Goal: Task Accomplishment & Management: Use online tool/utility

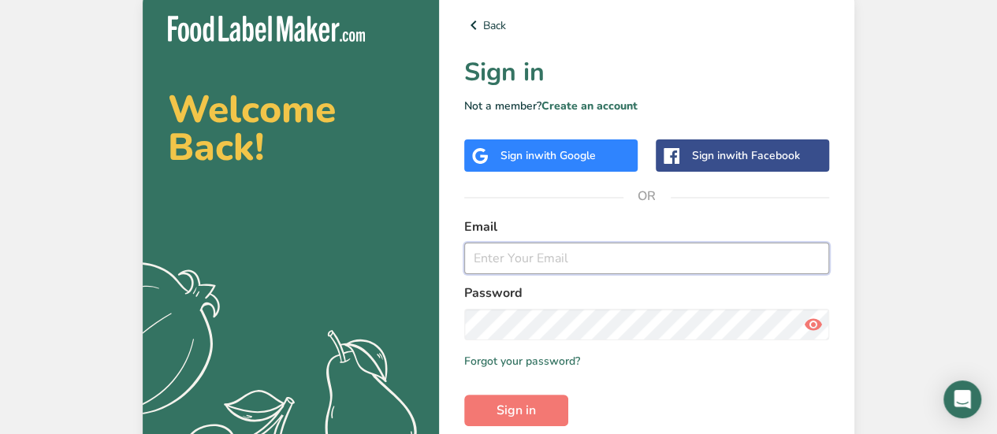
click at [531, 273] on input "email" at bounding box center [646, 259] width 365 height 32
type input "[EMAIL_ADDRESS][DOMAIN_NAME]"
click at [464, 395] on button "Sign in" at bounding box center [516, 411] width 104 height 32
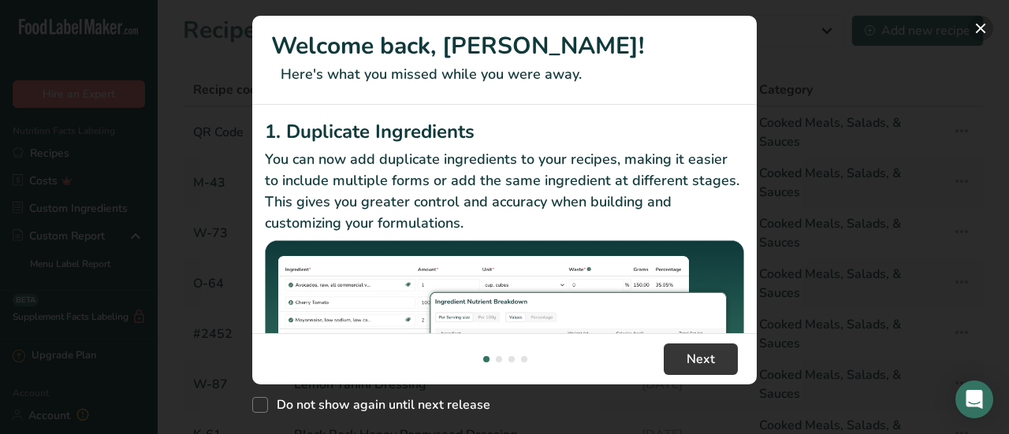
click at [974, 27] on button "New Features" at bounding box center [980, 28] width 25 height 25
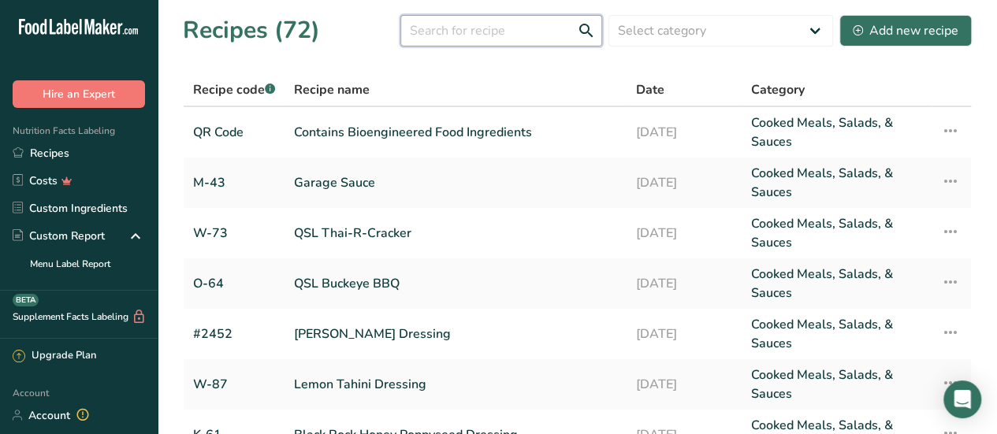
click at [486, 35] on input "text" at bounding box center [501, 31] width 202 height 32
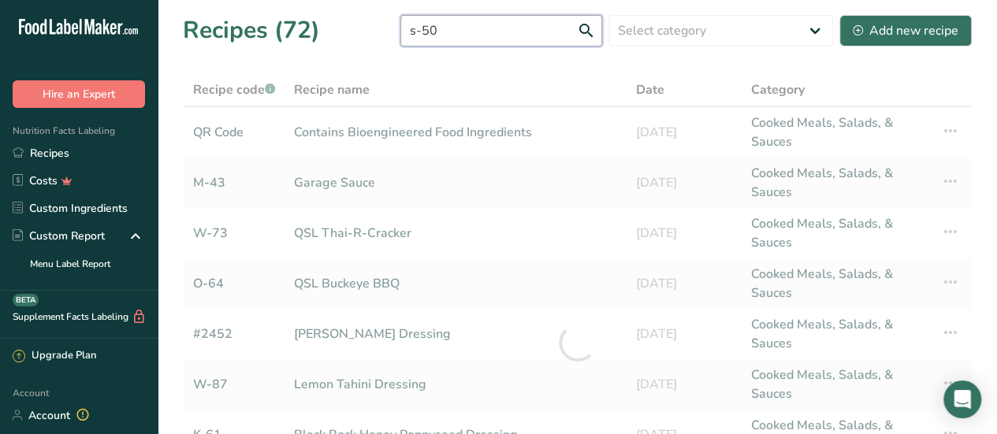
type input "s-50"
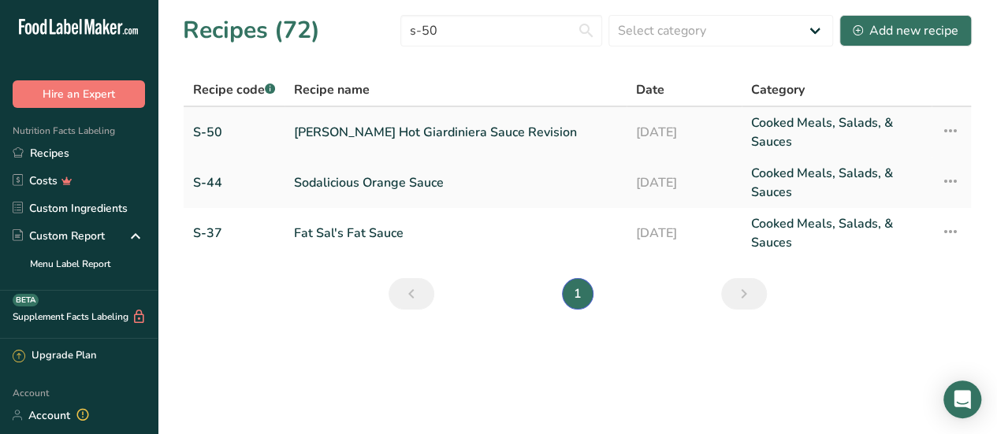
click at [413, 127] on link "[PERSON_NAME] Hot Giardiniera Sauce Revision" at bounding box center [455, 132] width 323 height 38
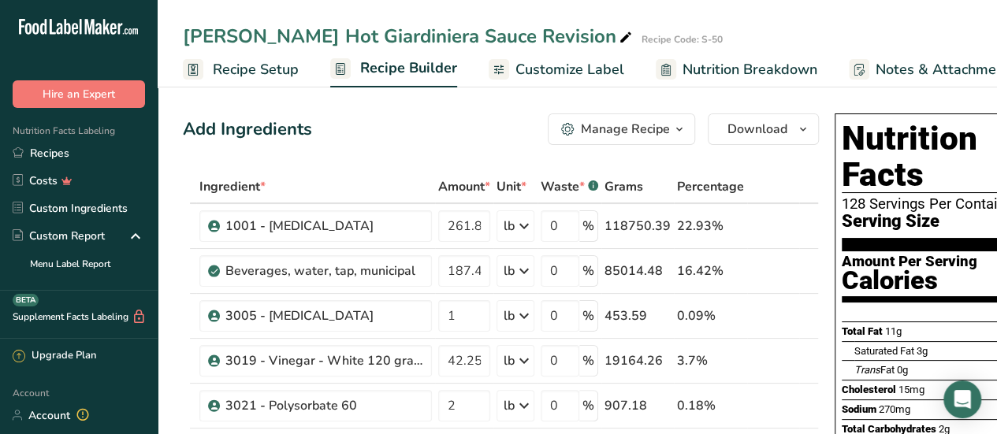
click at [560, 68] on span "Customize Label" at bounding box center [569, 69] width 109 height 21
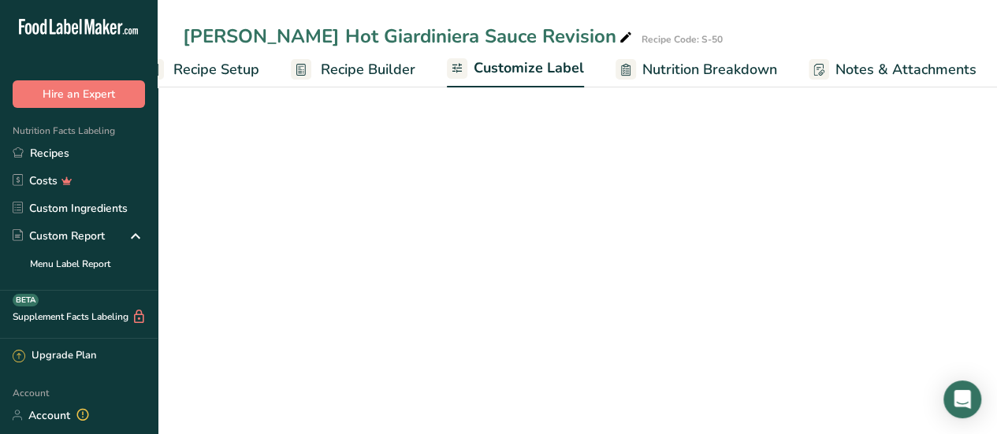
scroll to position [0, 217]
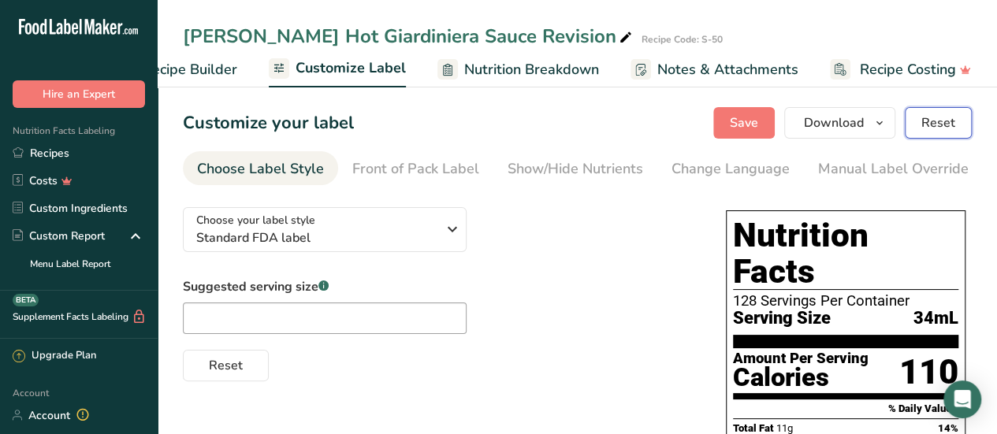
click at [935, 126] on span "Reset" at bounding box center [938, 122] width 34 height 19
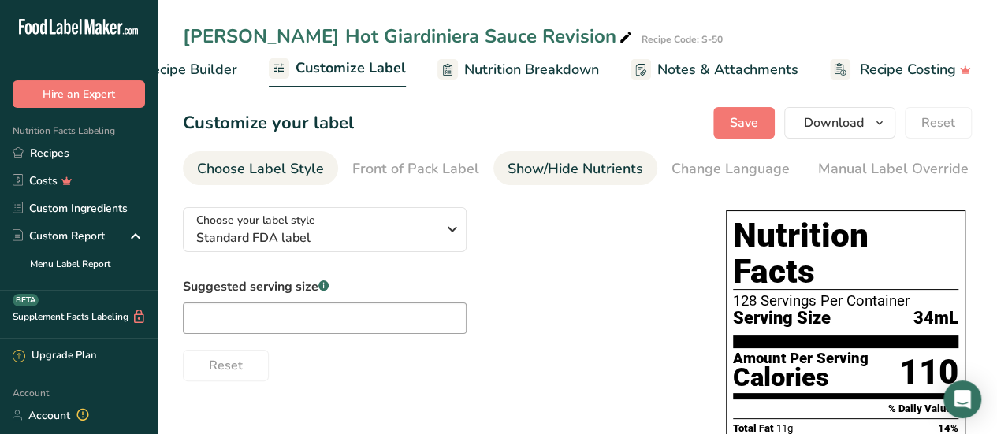
click at [563, 167] on div "Show/Hide Nutrients" at bounding box center [575, 168] width 136 height 21
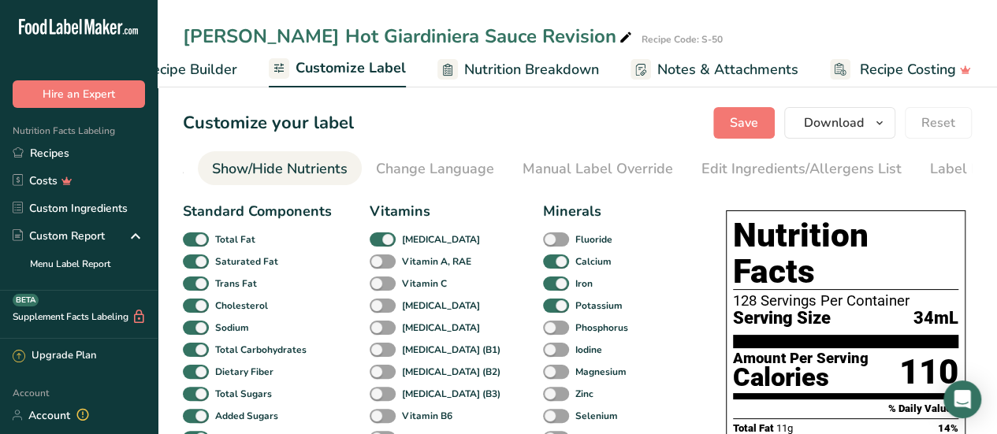
scroll to position [0, 306]
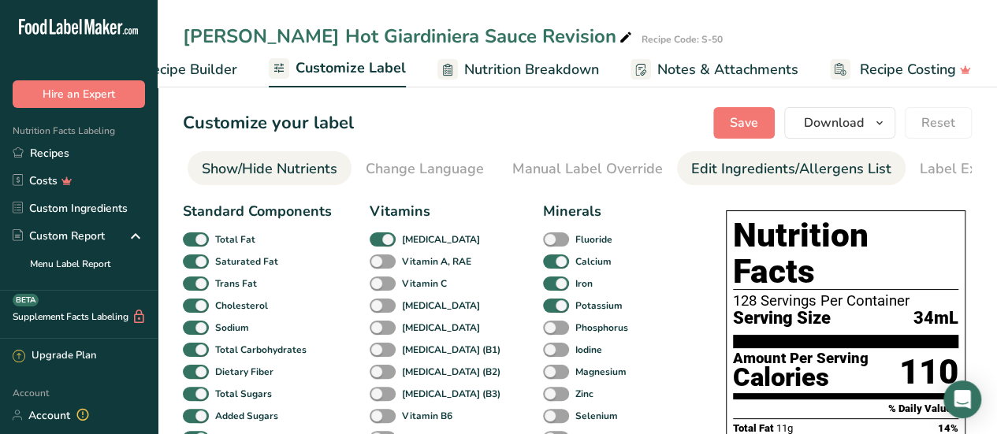
click at [717, 173] on div "Edit Ingredients/Allergens List" at bounding box center [791, 168] width 200 height 21
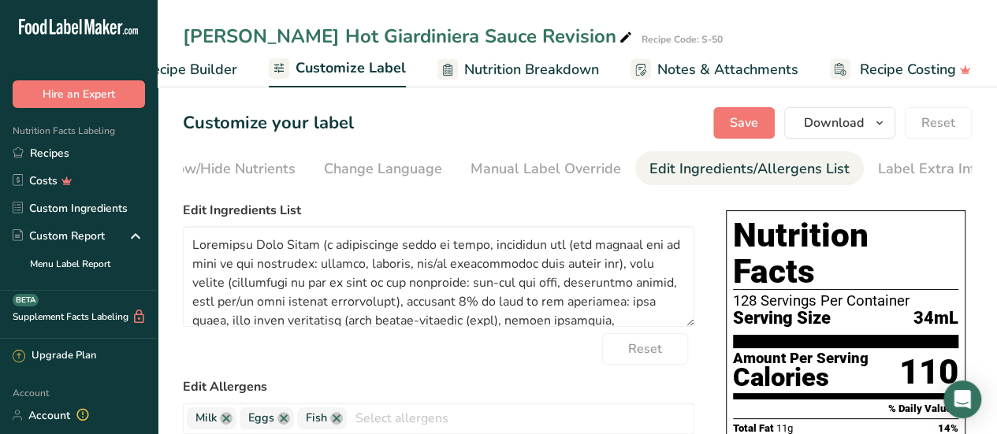
scroll to position [0, 356]
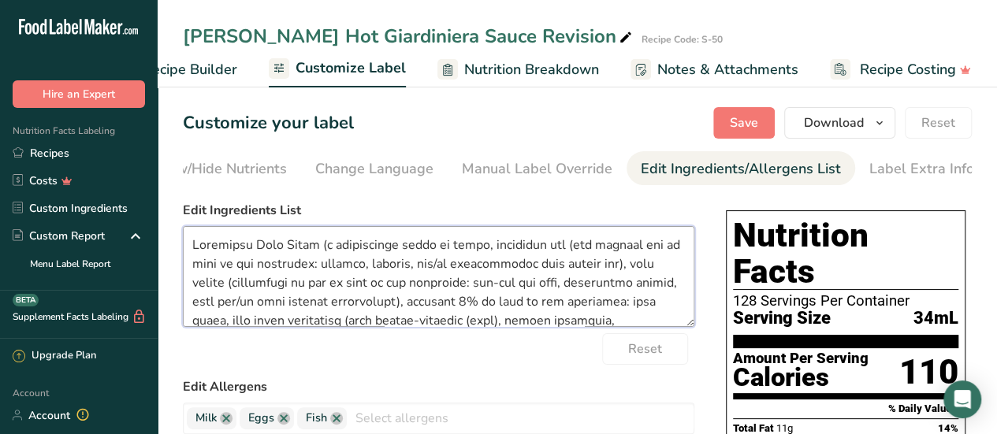
click at [530, 251] on textarea at bounding box center [438, 276] width 511 height 101
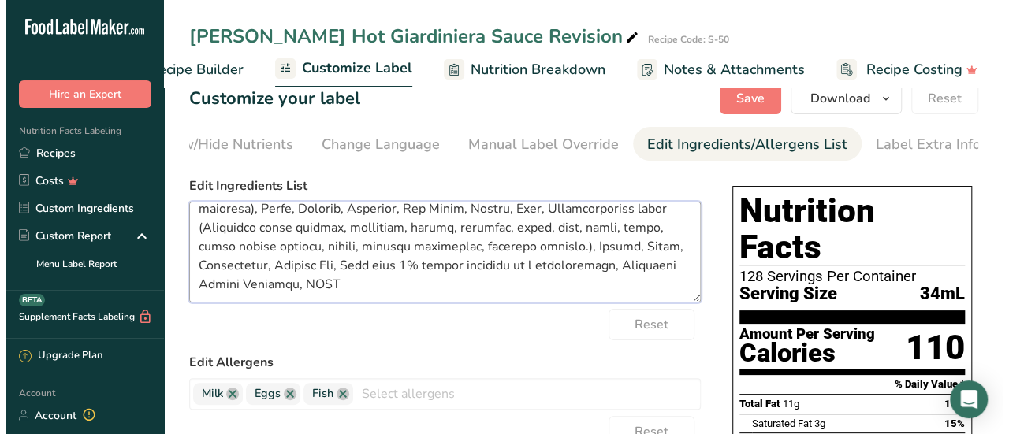
scroll to position [0, 0]
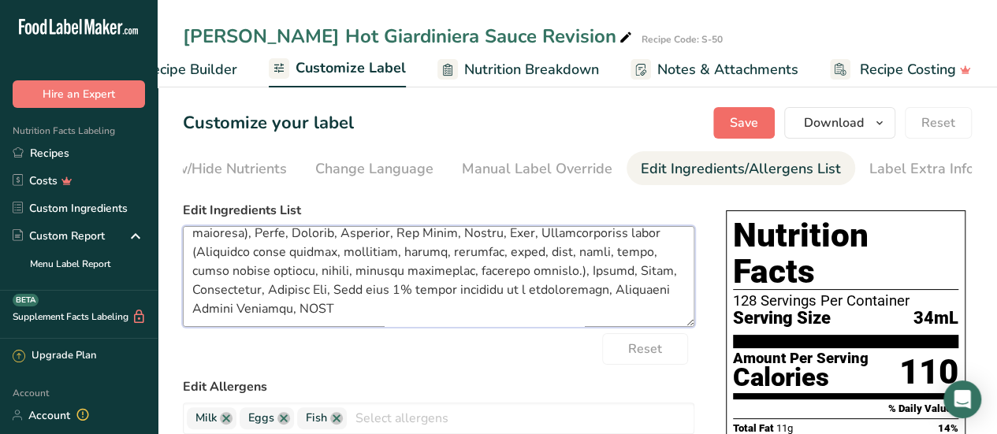
type textarea "Imitation Sour Cream (a pasteurized blend of water, vegetable oil (may contain …"
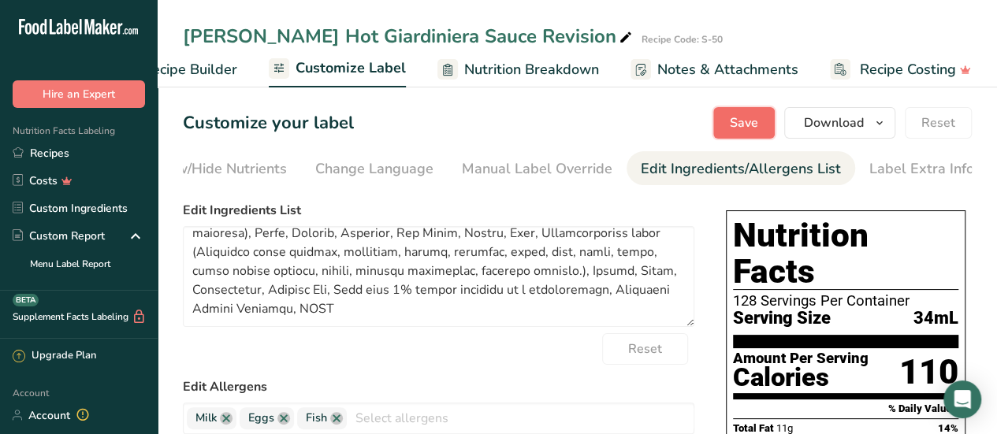
click at [752, 125] on span "Save" at bounding box center [744, 122] width 28 height 19
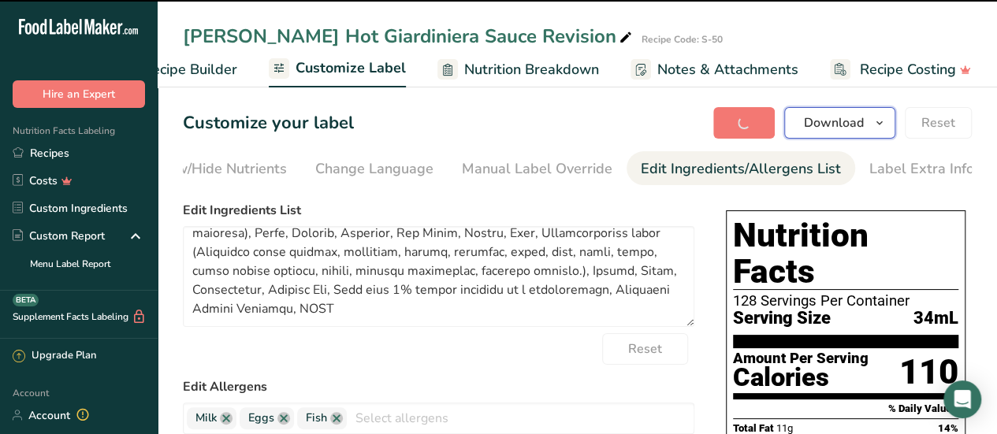
click at [836, 124] on span "Download" at bounding box center [834, 122] width 60 height 19
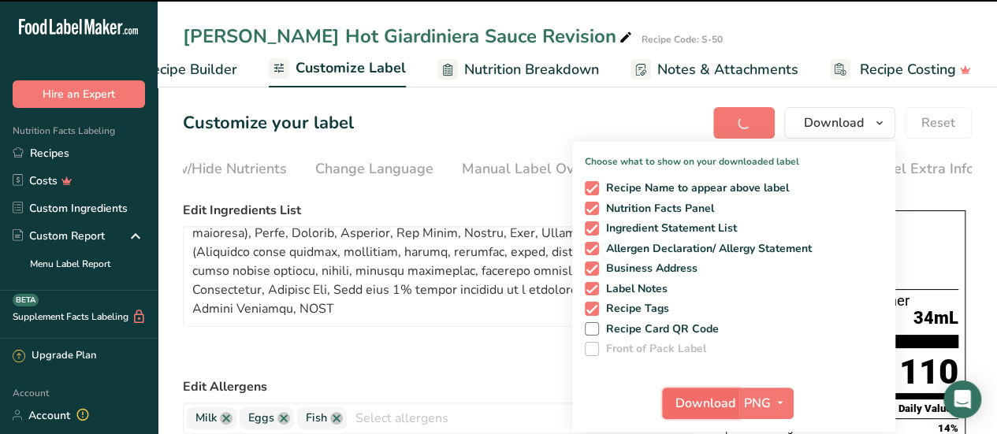
click at [719, 402] on span "Download" at bounding box center [705, 403] width 60 height 19
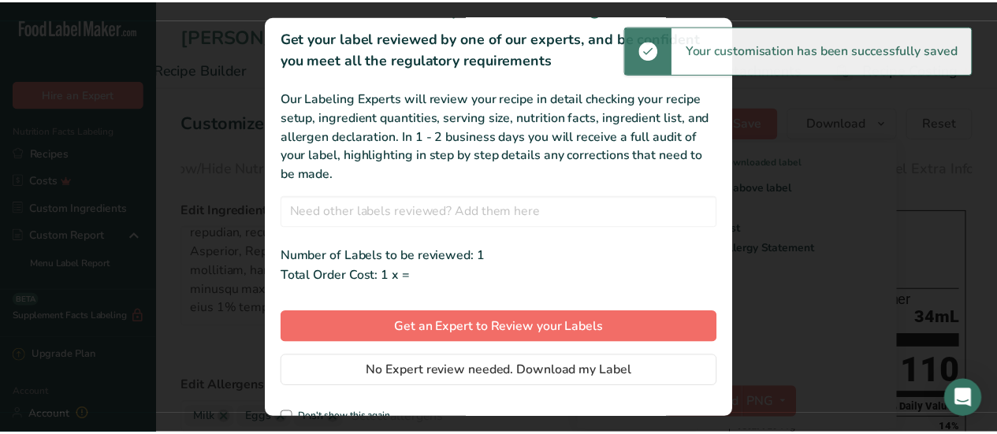
scroll to position [59, 0]
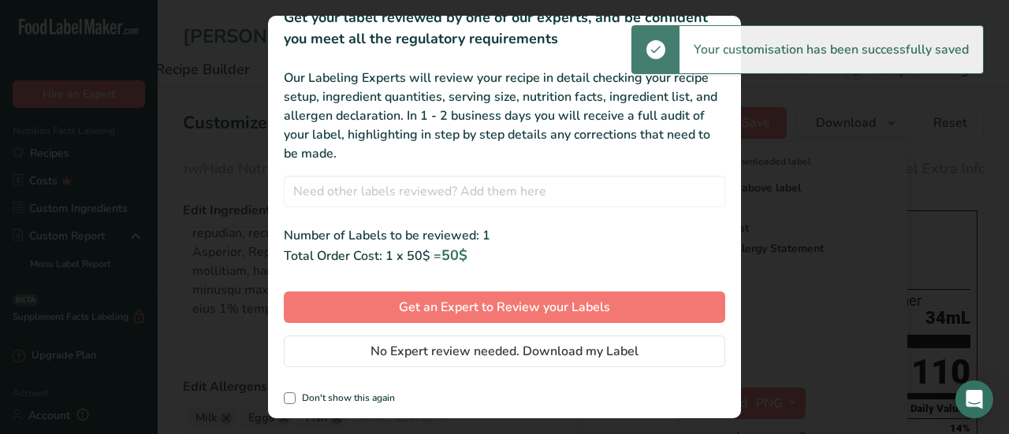
click at [616, 353] on div "Not sure you've done it right? Get your label reviewed by one of our experts, a…" at bounding box center [504, 217] width 473 height 403
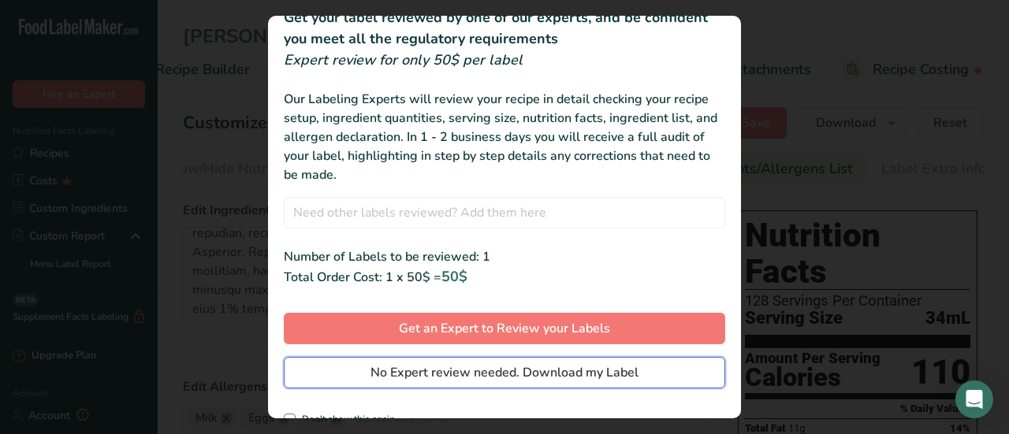
click at [577, 368] on span "No Expert review needed. Download my Label" at bounding box center [504, 372] width 268 height 19
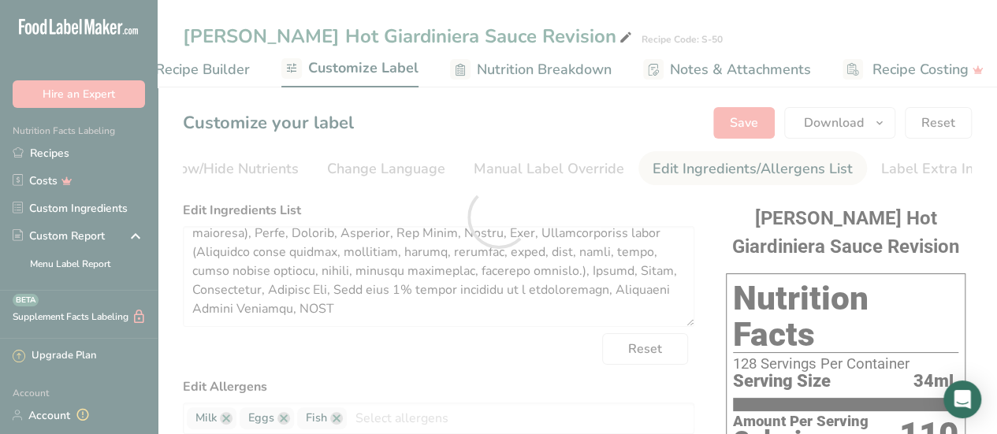
scroll to position [0, 0]
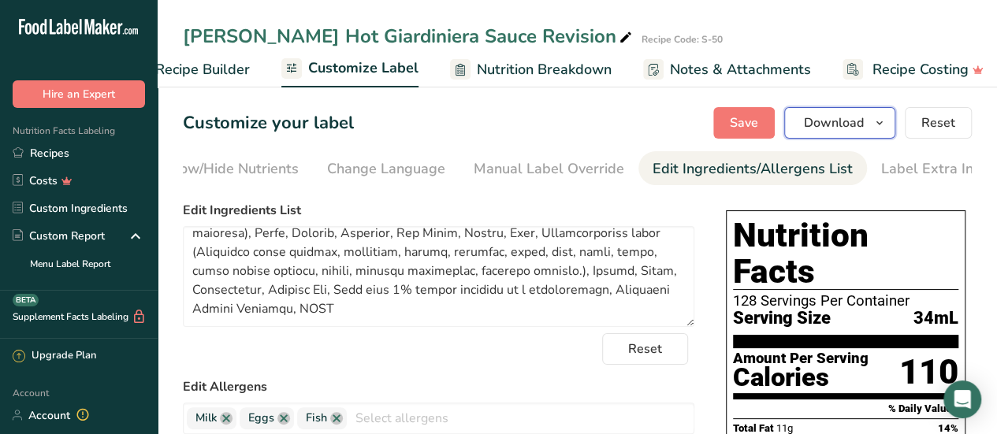
click at [849, 121] on span "Download" at bounding box center [834, 122] width 60 height 19
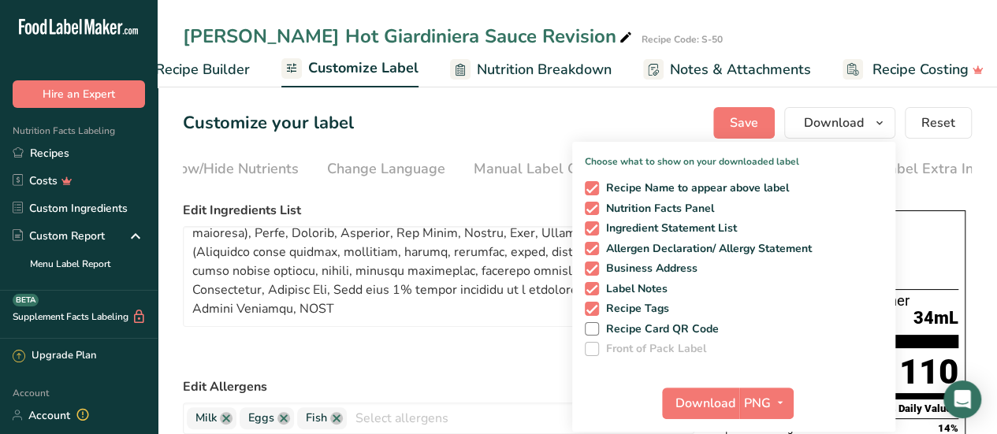
click at [985, 422] on div at bounding box center [985, 422] width 0 height 0
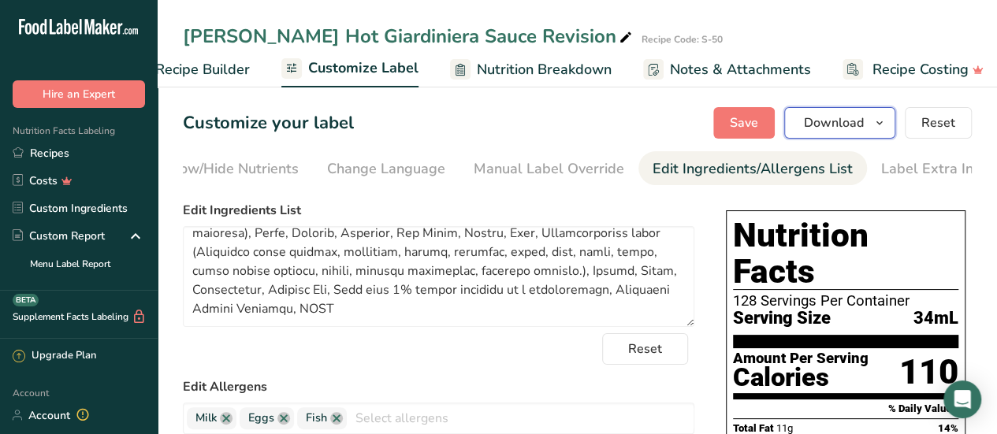
drag, startPoint x: 849, startPoint y: 119, endPoint x: 909, endPoint y: 307, distance: 196.9
click at [850, 126] on span "Download" at bounding box center [834, 122] width 60 height 19
click at [887, 119] on span "button" at bounding box center [879, 122] width 19 height 19
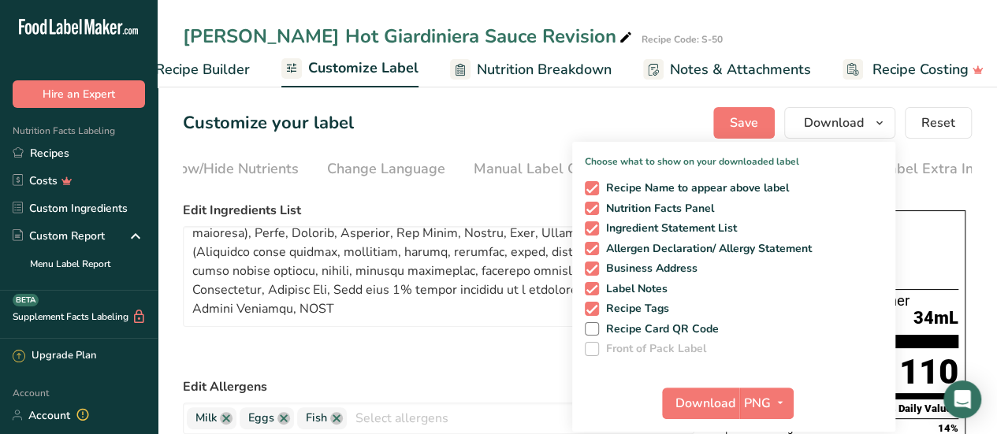
click at [985, 422] on div at bounding box center [985, 422] width 0 height 0
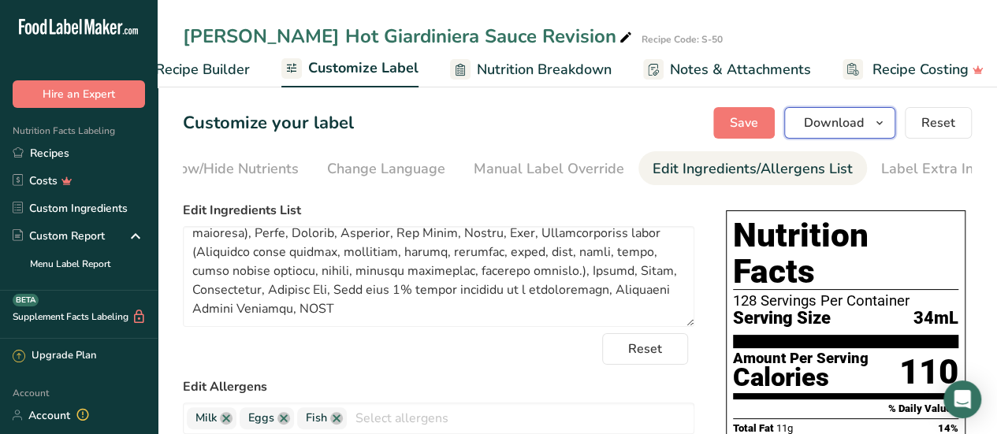
click at [886, 121] on icon "button" at bounding box center [879, 123] width 13 height 20
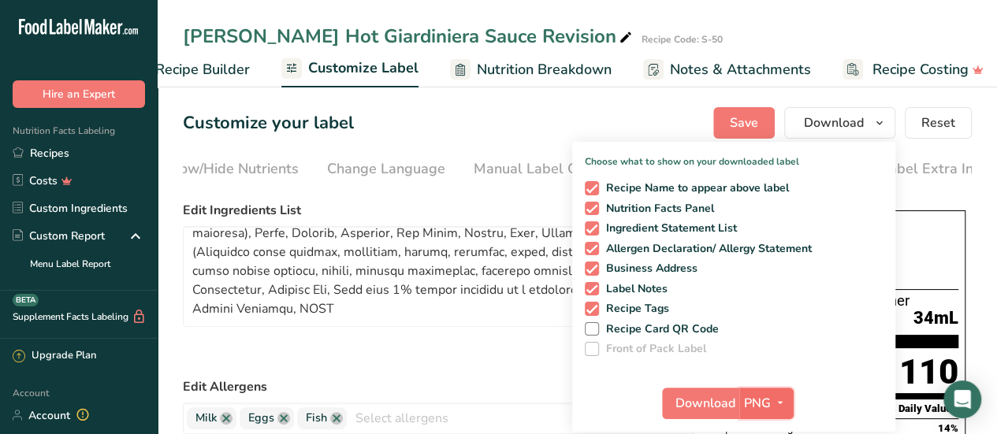
click at [785, 401] on icon "button" at bounding box center [780, 403] width 13 height 20
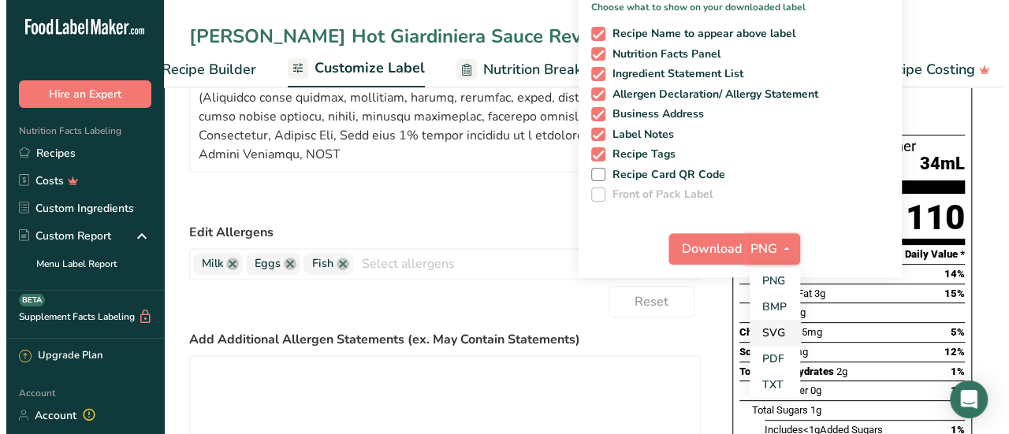
scroll to position [158, 0]
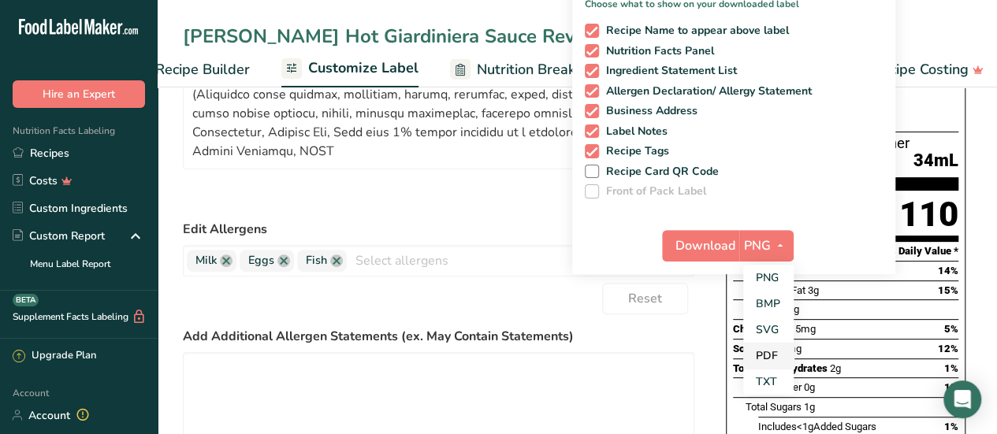
click at [782, 351] on link "PDF" at bounding box center [768, 356] width 50 height 26
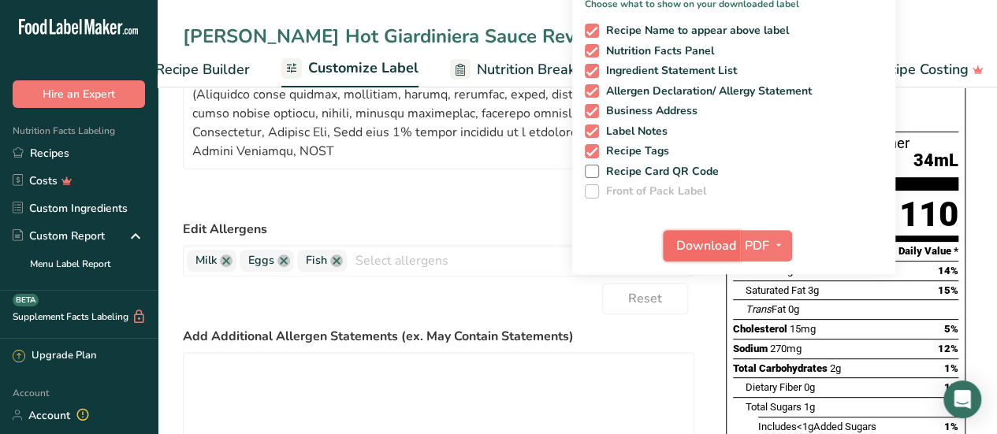
click at [704, 240] on span "Download" at bounding box center [706, 245] width 60 height 19
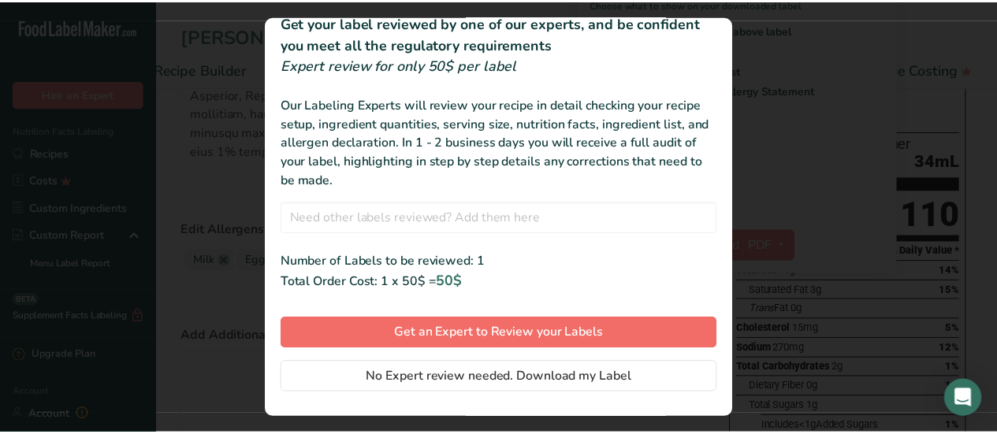
scroll to position [80, 0]
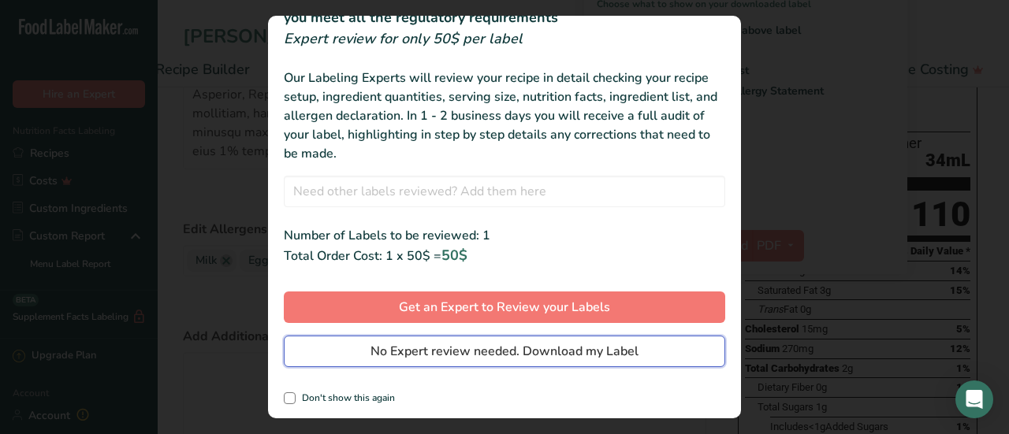
click at [557, 342] on span "No Expert review needed. Download my Label" at bounding box center [504, 351] width 268 height 19
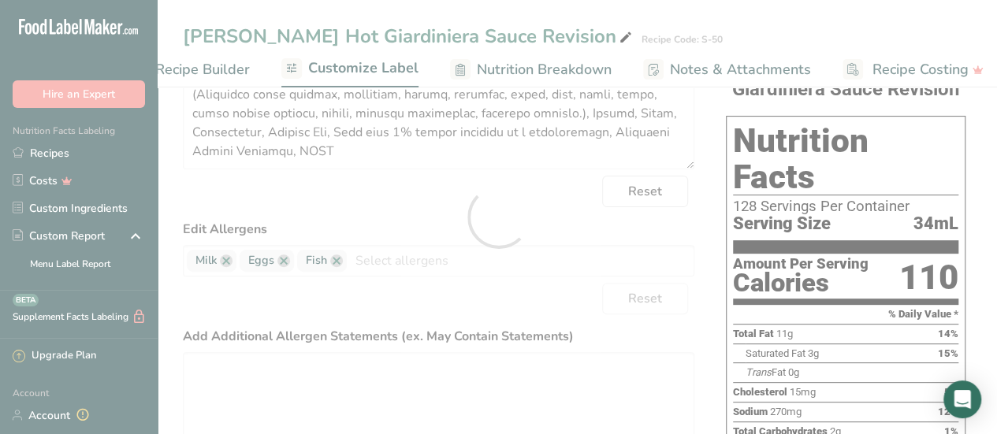
scroll to position [0, 0]
